Goal: Task Accomplishment & Management: Manage account settings

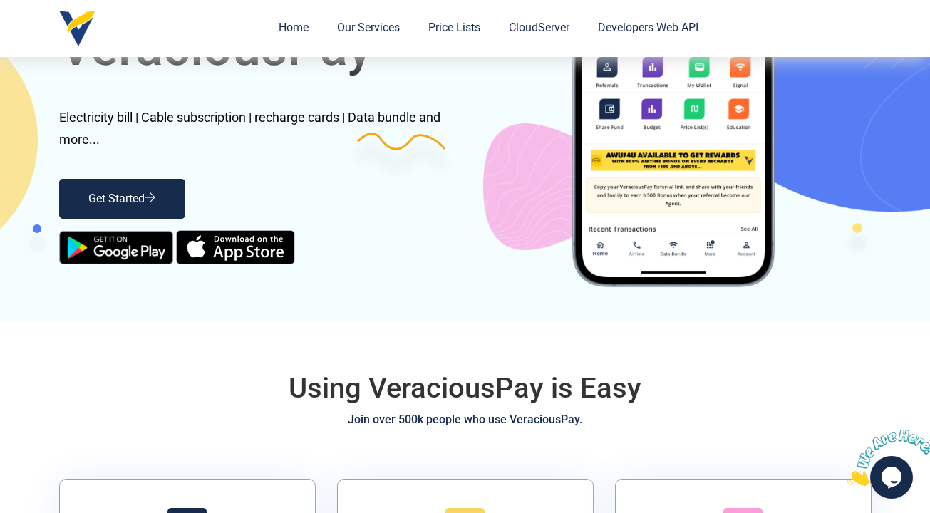
scroll to position [48, 0]
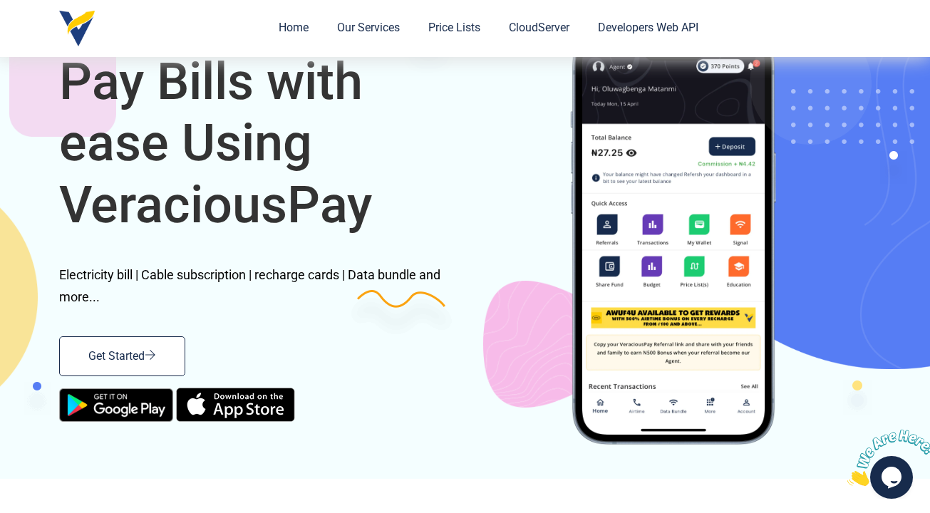
click at [164, 353] on link "Get Started" at bounding box center [122, 356] width 126 height 40
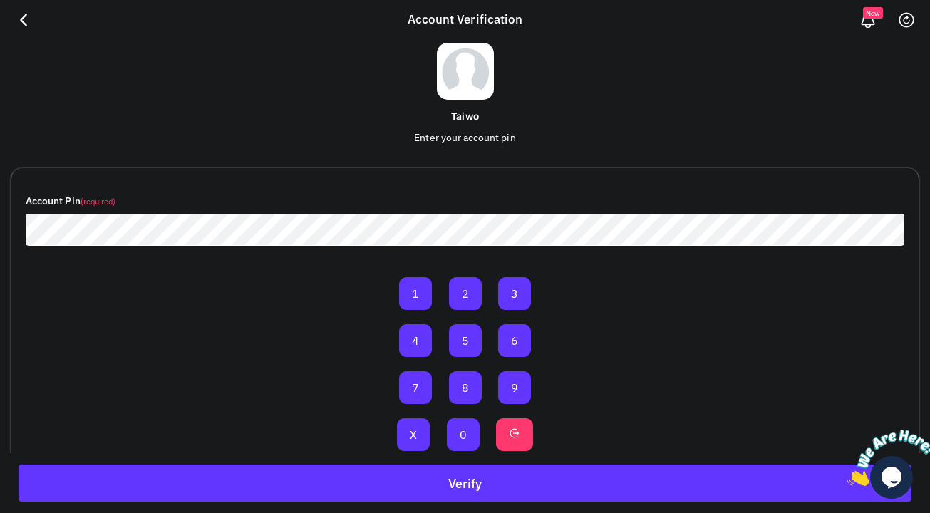
scroll to position [83, 0]
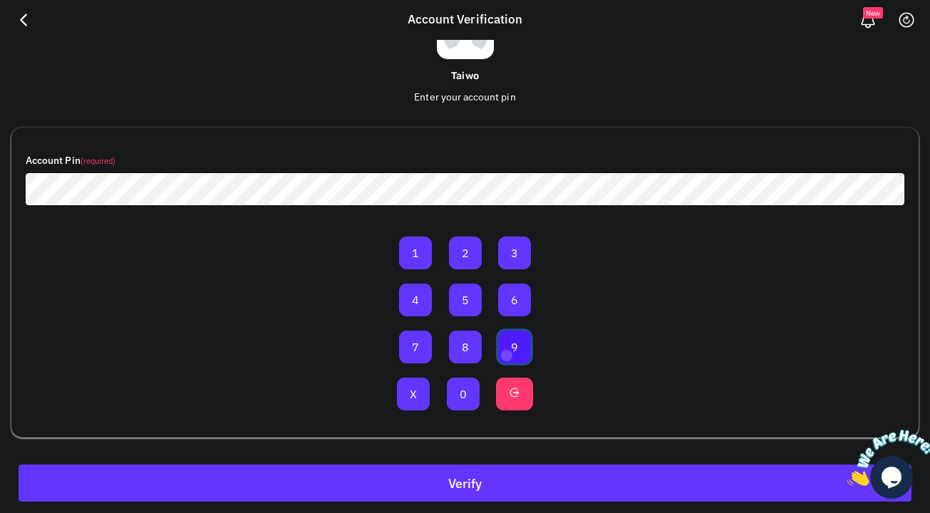
click at [506, 354] on button "9" at bounding box center [514, 347] width 33 height 33
click at [463, 389] on button "0" at bounding box center [463, 394] width 33 height 33
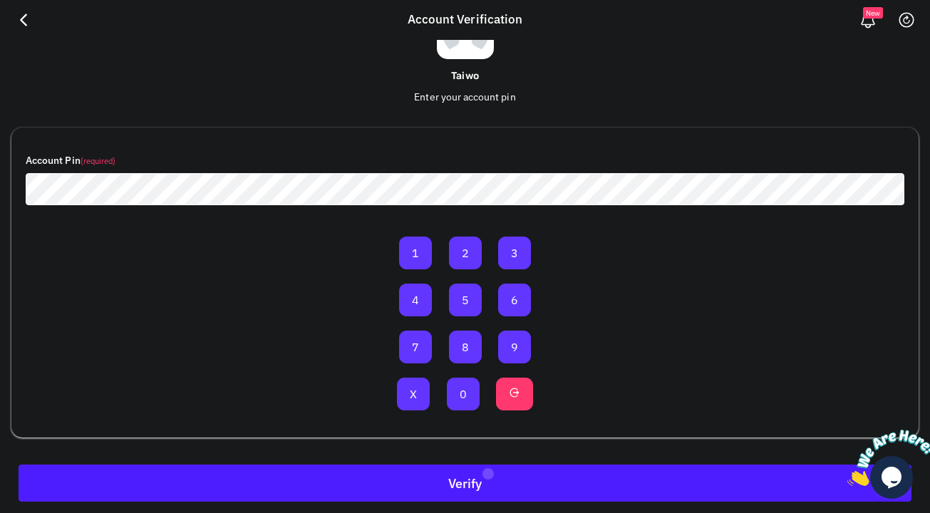
click at [487, 472] on button "Verify" at bounding box center [465, 483] width 893 height 37
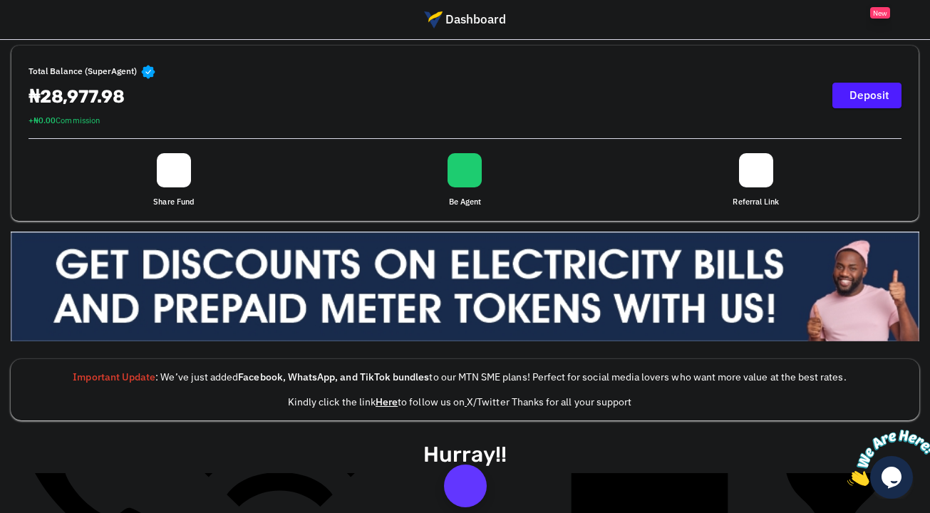
click at [854, 91] on link "Deposit" at bounding box center [866, 96] width 69 height 26
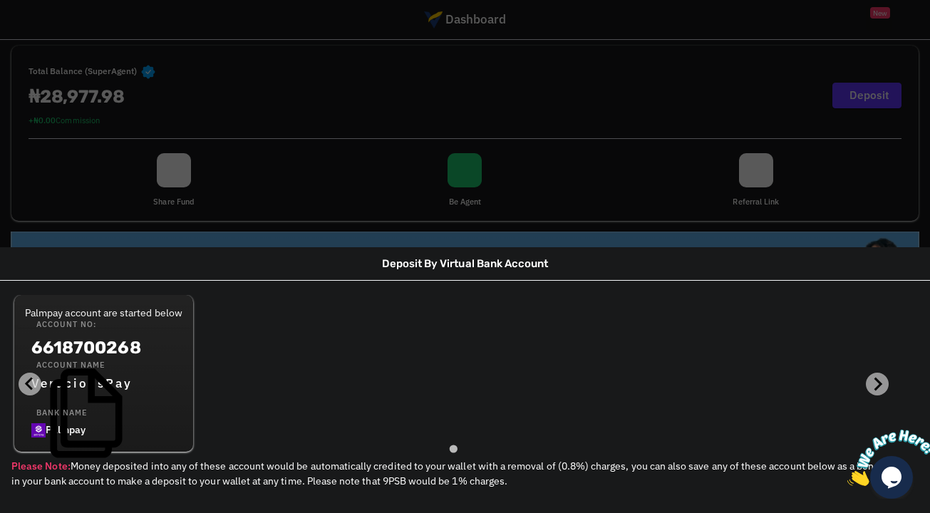
click at [282, 91] on div "Deposit By Virtual Bank Account Palmpay account are started below Account No: 6…" at bounding box center [465, 256] width 930 height 513
